Goal: Information Seeking & Learning: Learn about a topic

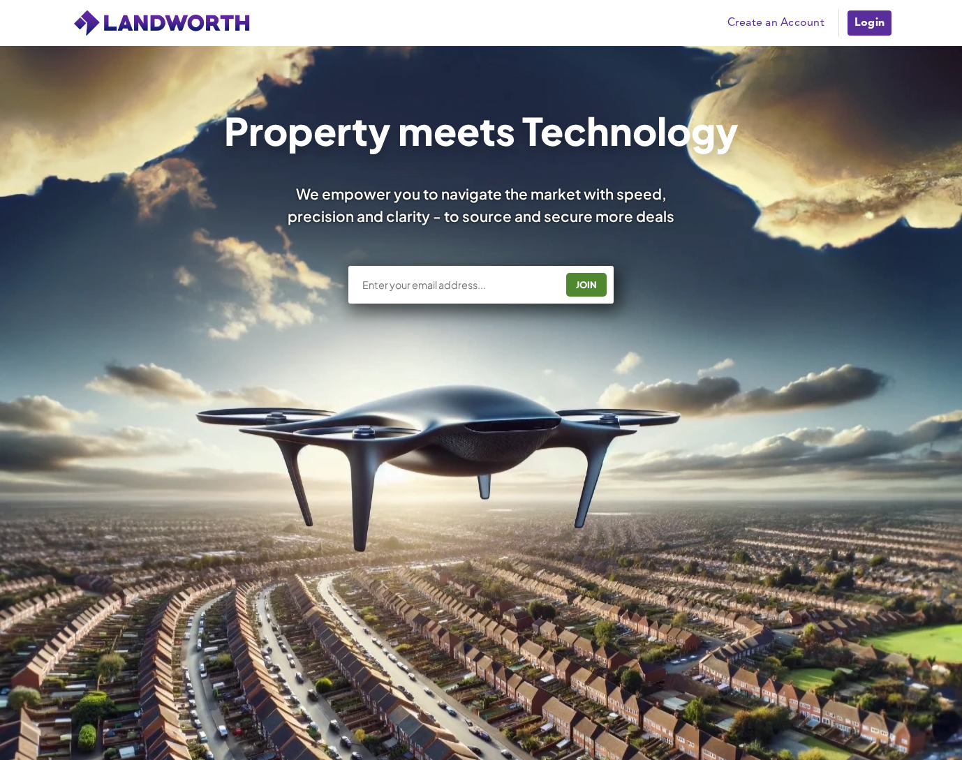
click at [869, 18] on link "Login" at bounding box center [869, 23] width 47 height 28
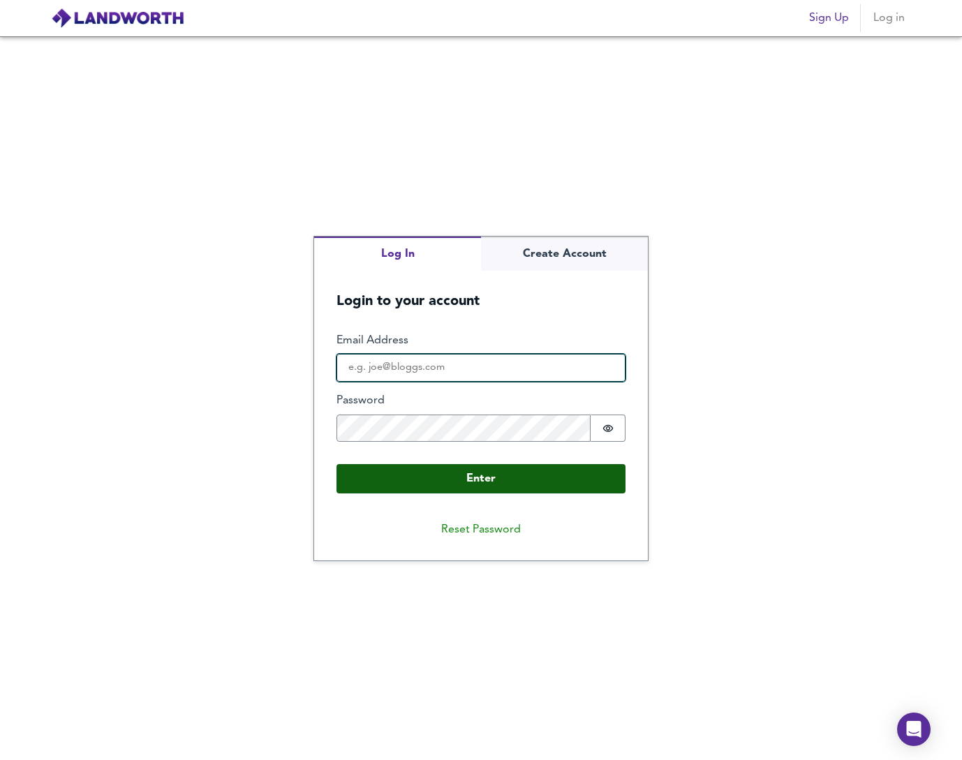
type input "[EMAIL_ADDRESS][DOMAIN_NAME]"
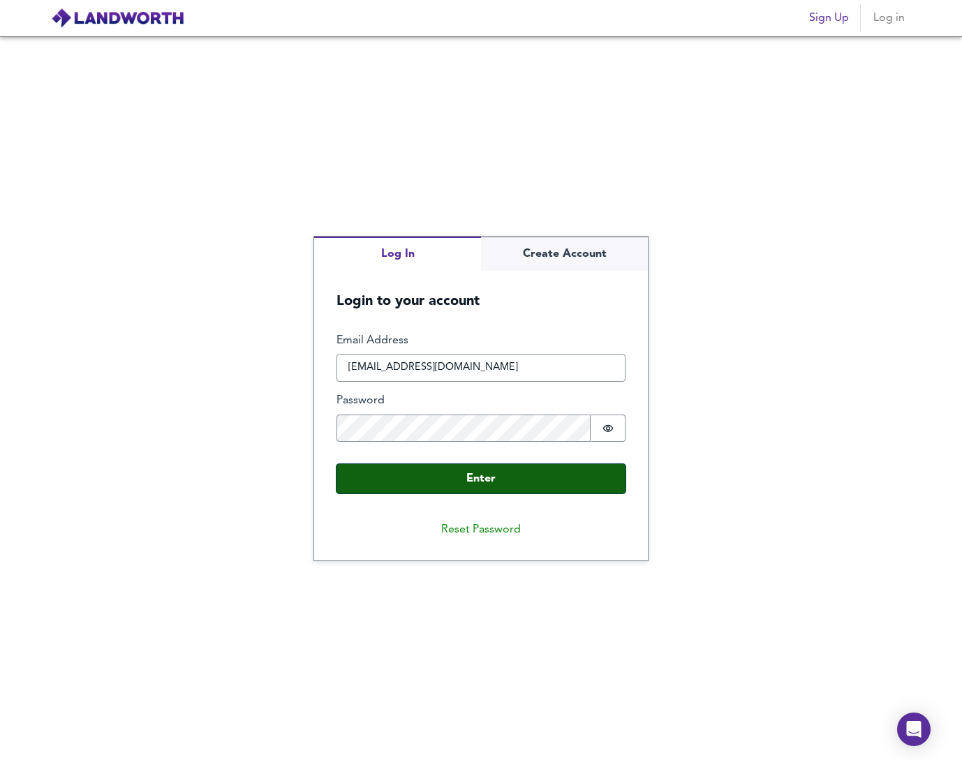
click at [504, 484] on button "Enter" at bounding box center [480, 478] width 289 height 29
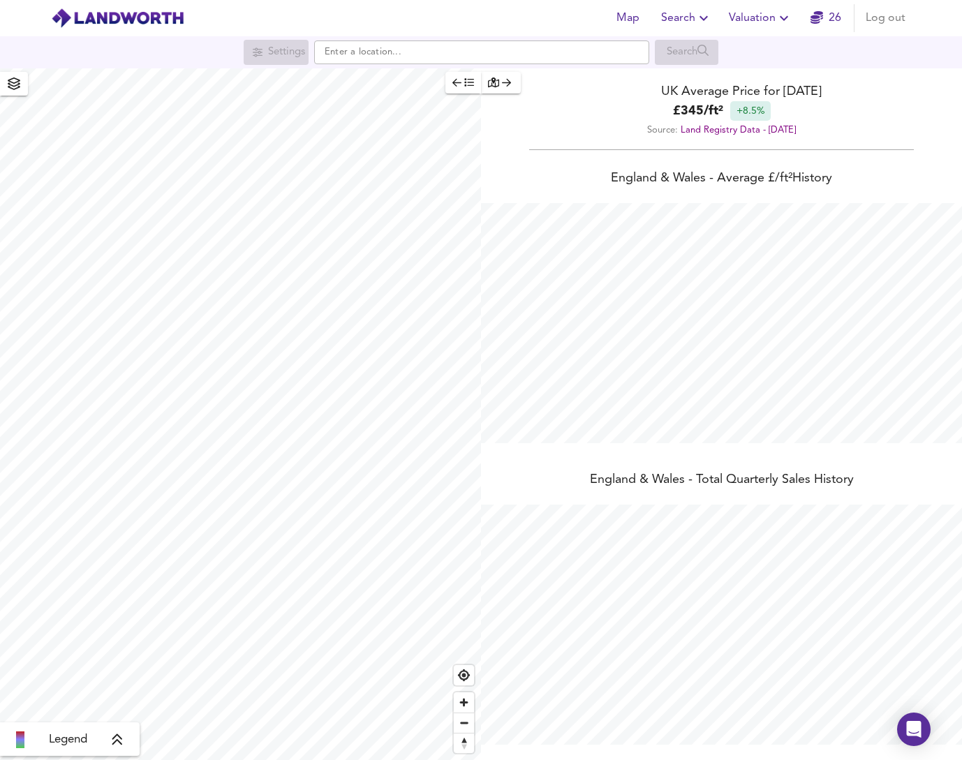
scroll to position [760, 962]
click at [680, 20] on span "Search" at bounding box center [686, 18] width 51 height 20
click at [698, 76] on li "Search History" at bounding box center [687, 75] width 138 height 25
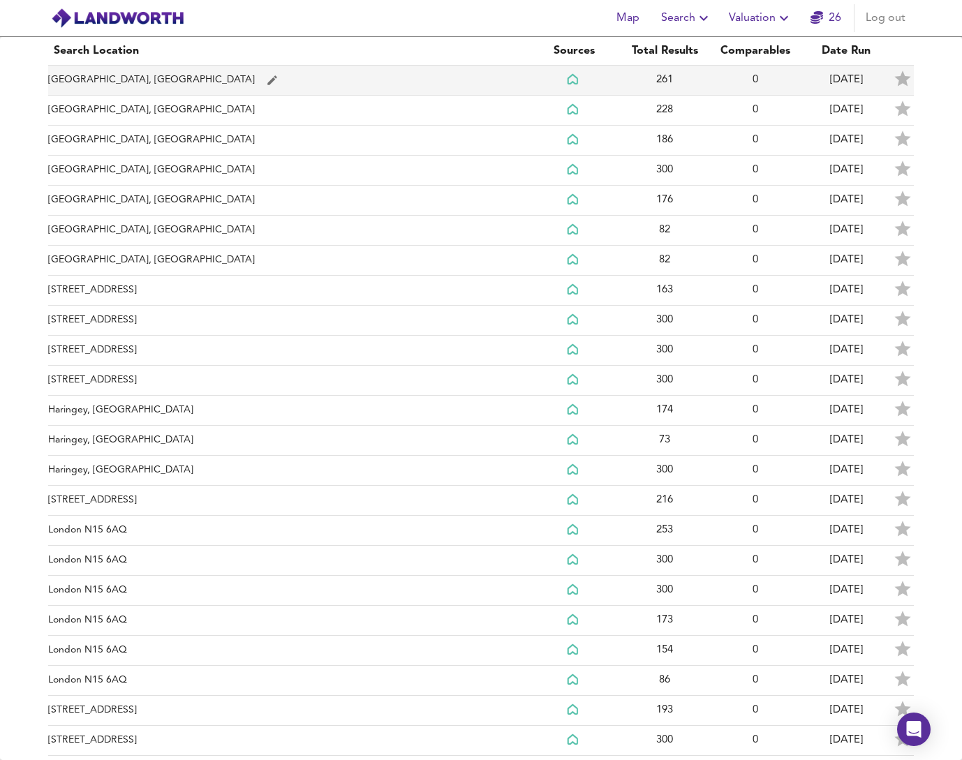
click at [335, 77] on td "Muswell Hill, London" at bounding box center [288, 81] width 480 height 30
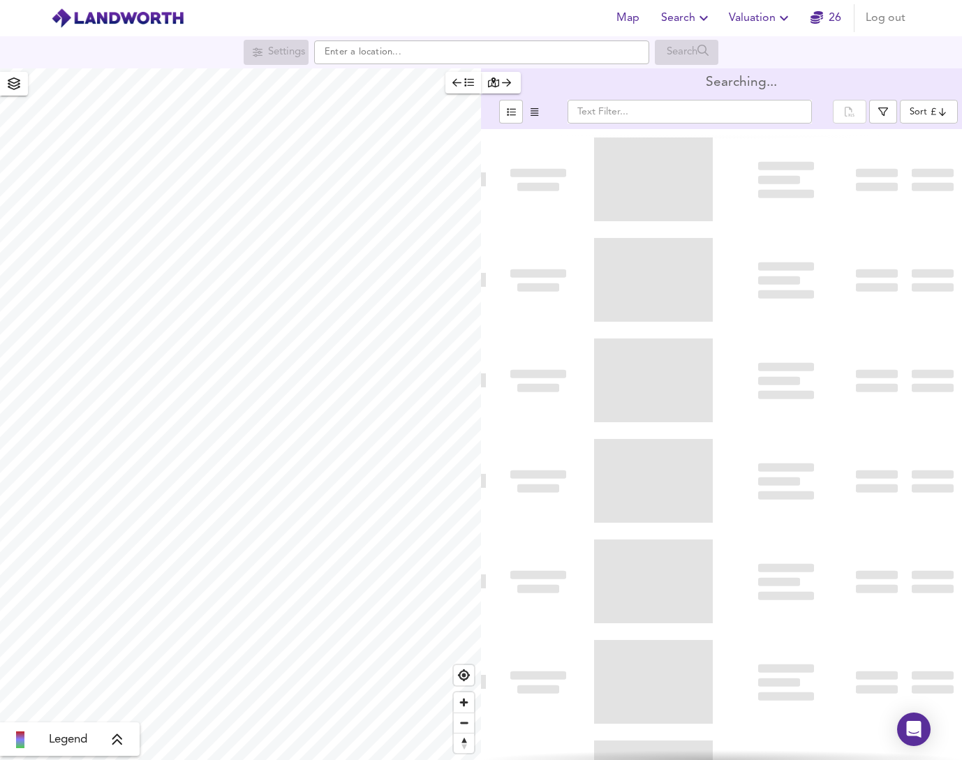
type input "bestdeal"
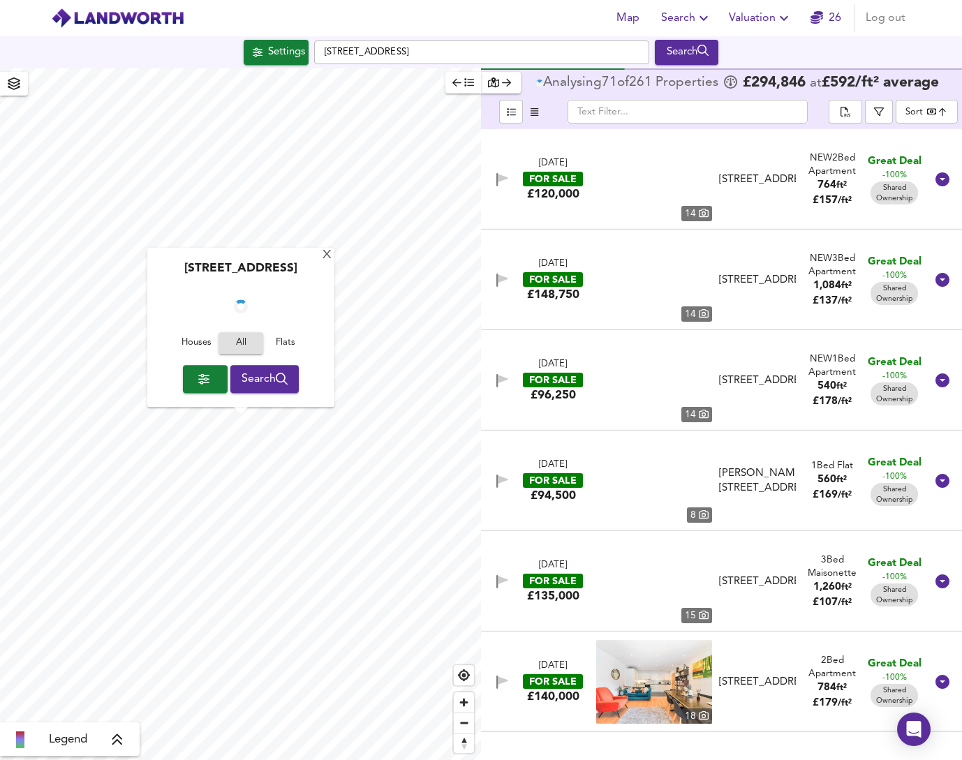
checkbox input "false"
checkbox input "true"
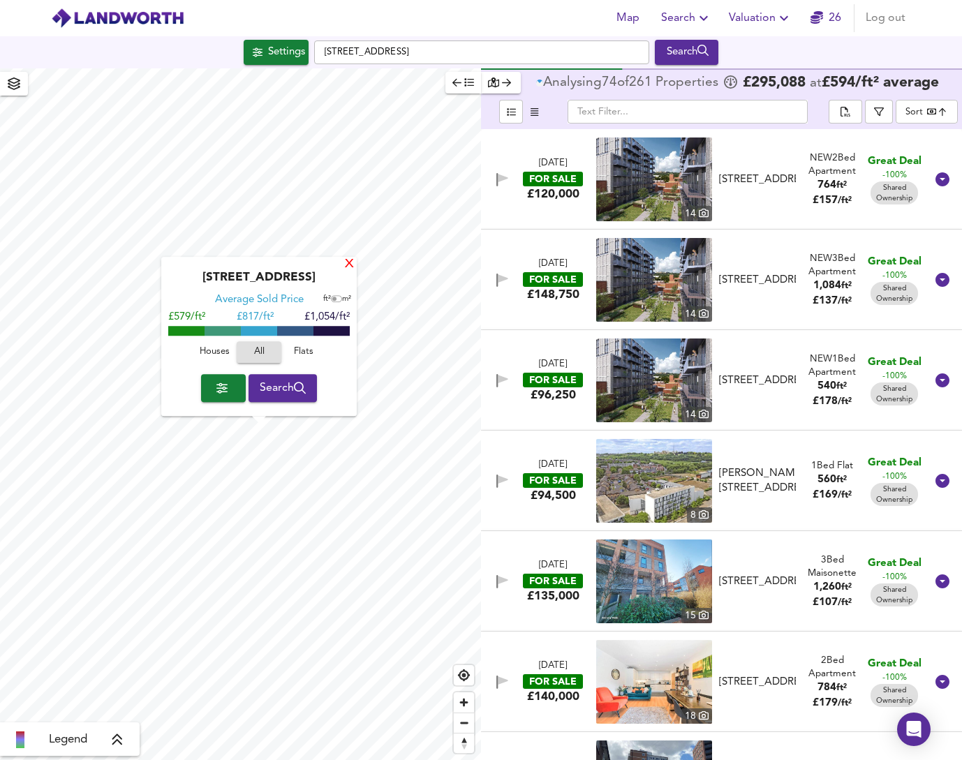
click at [349, 261] on div "X" at bounding box center [349, 264] width 12 height 13
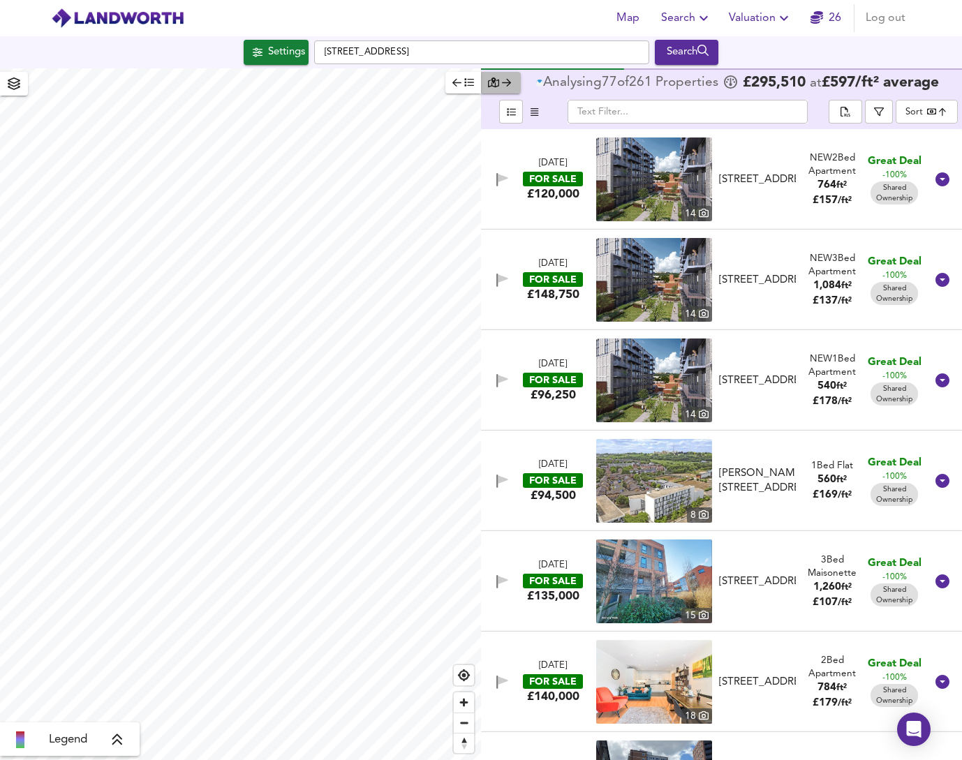
click at [510, 81] on div "button" at bounding box center [501, 83] width 26 height 16
